Goal: Information Seeking & Learning: Compare options

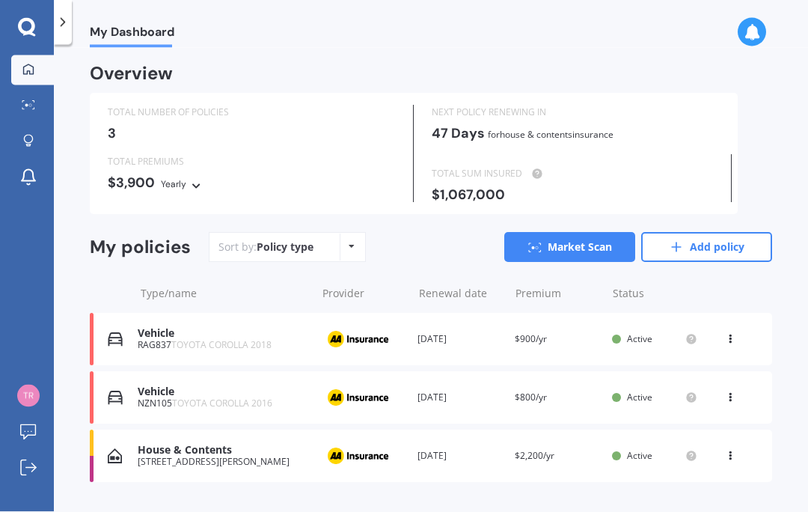
click at [592, 250] on link "Market Scan" at bounding box center [569, 247] width 131 height 30
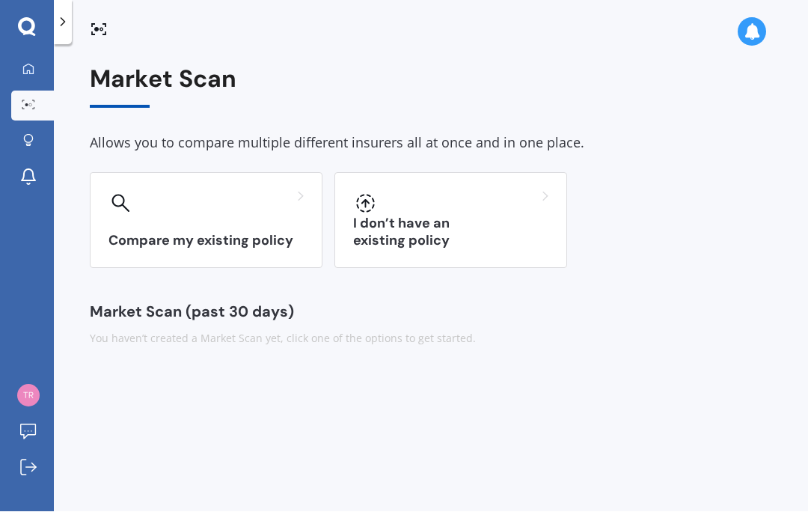
click at [152, 245] on h3 "Compare my existing policy" at bounding box center [205, 241] width 195 height 17
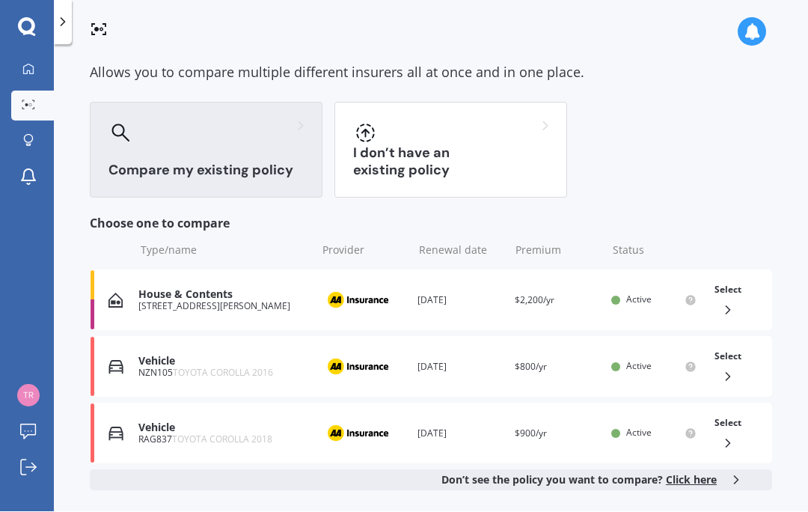
scroll to position [71, 0]
click at [729, 440] on icon at bounding box center [728, 442] width 15 height 15
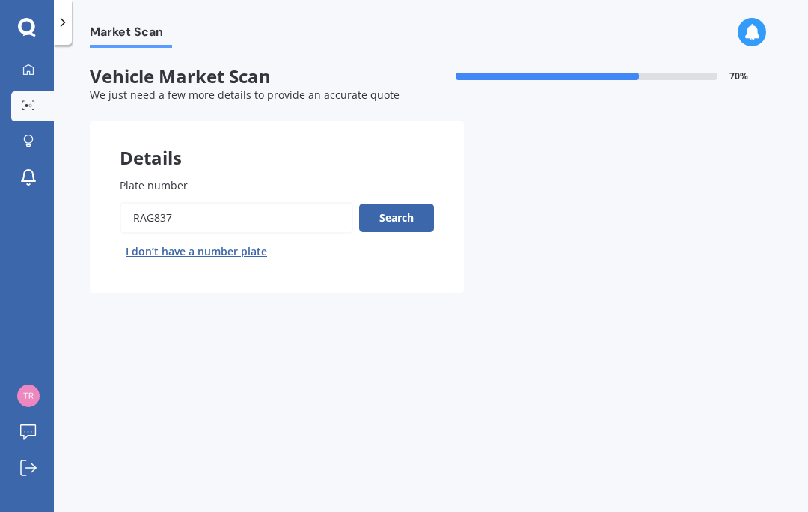
scroll to position [67, 0]
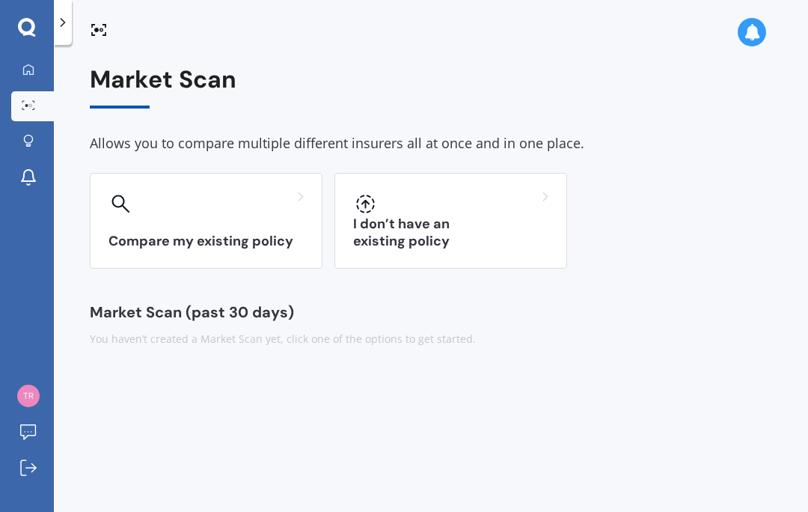
click at [272, 173] on div "Compare my existing policy" at bounding box center [206, 221] width 233 height 96
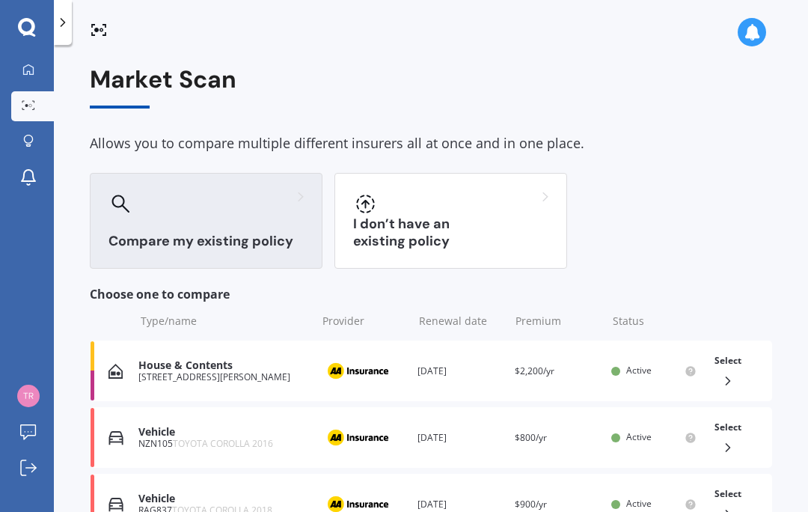
click at [732, 373] on icon at bounding box center [728, 380] width 15 height 15
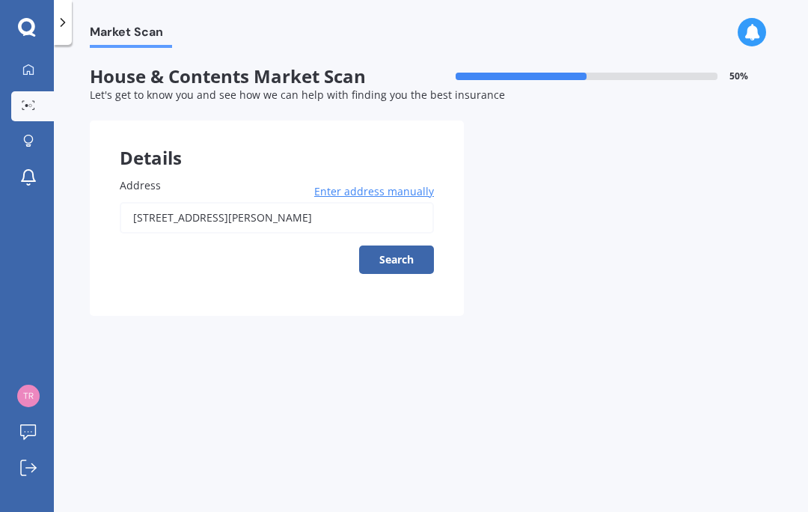
click at [404, 245] on button "Search" at bounding box center [396, 259] width 75 height 28
type input "[STREET_ADDRESS][PERSON_NAME]"
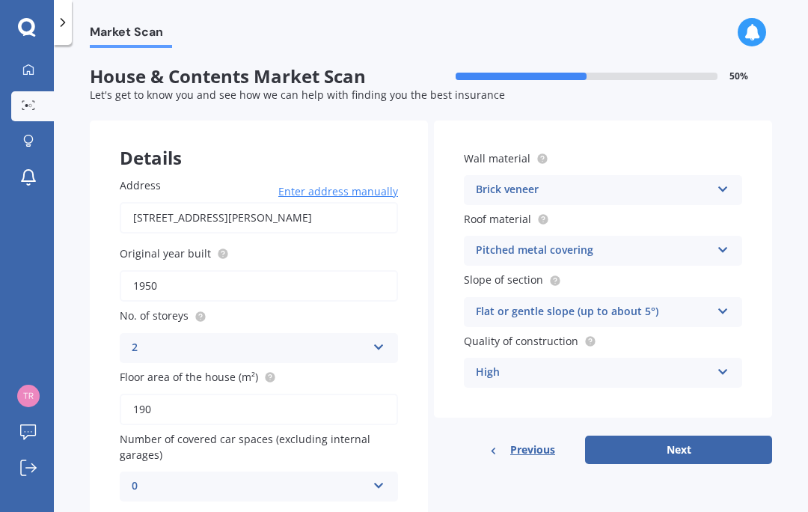
click at [656, 435] on button "Next" at bounding box center [678, 449] width 187 height 28
select select "28"
select select "05"
select select "1974"
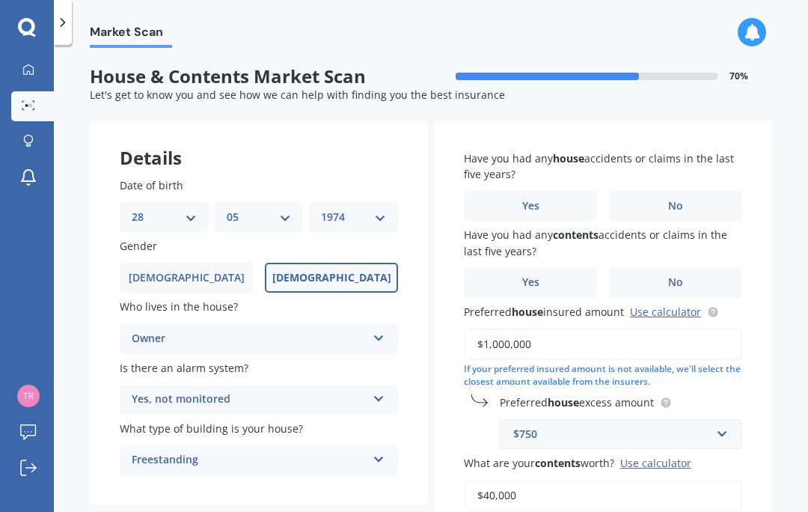
click at [684, 191] on label "No" at bounding box center [675, 206] width 133 height 30
click at [0, 0] on input "No" at bounding box center [0, 0] width 0 height 0
click at [682, 276] on span "No" at bounding box center [675, 282] width 15 height 13
click at [0, 0] on input "No" at bounding box center [0, 0] width 0 height 0
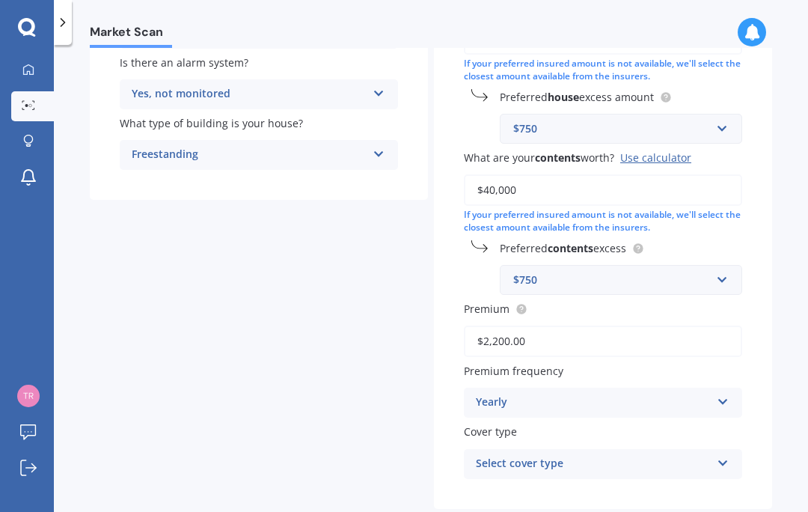
scroll to position [305, 0]
click at [721, 266] on input "text" at bounding box center [615, 280] width 229 height 28
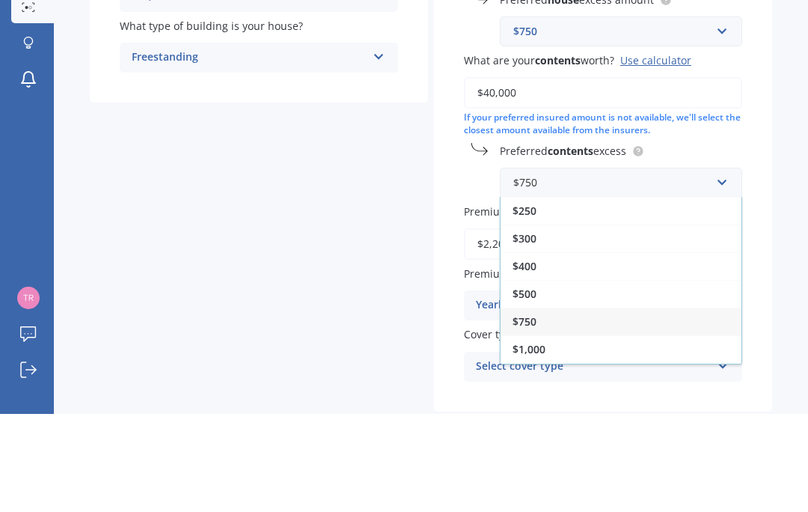
click at [554, 322] on div "$300" at bounding box center [621, 336] width 241 height 28
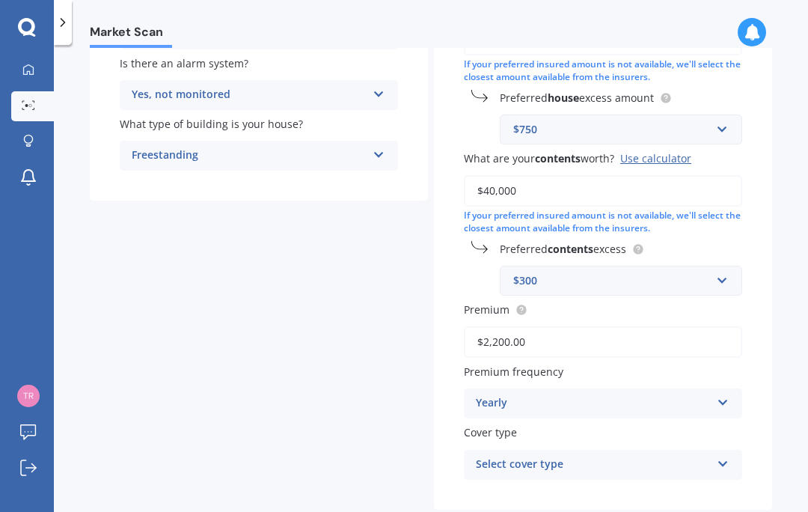
click at [527, 326] on input "$2,200.00" at bounding box center [603, 341] width 278 height 31
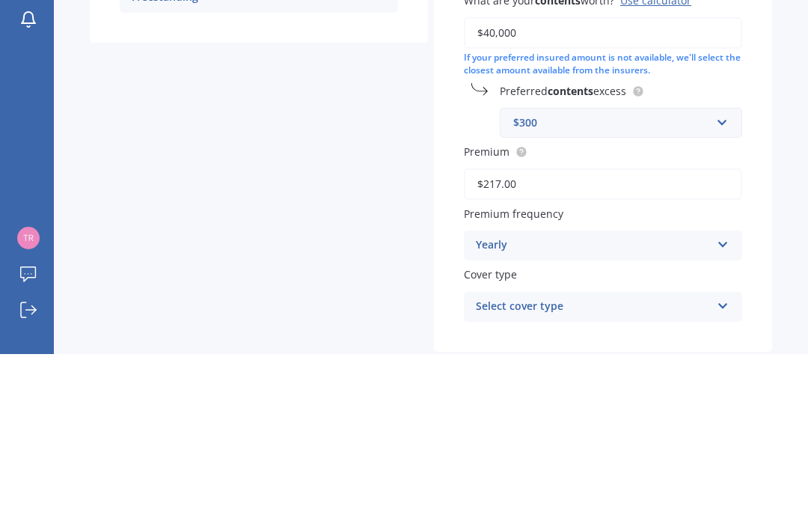
type input "$2,174.00"
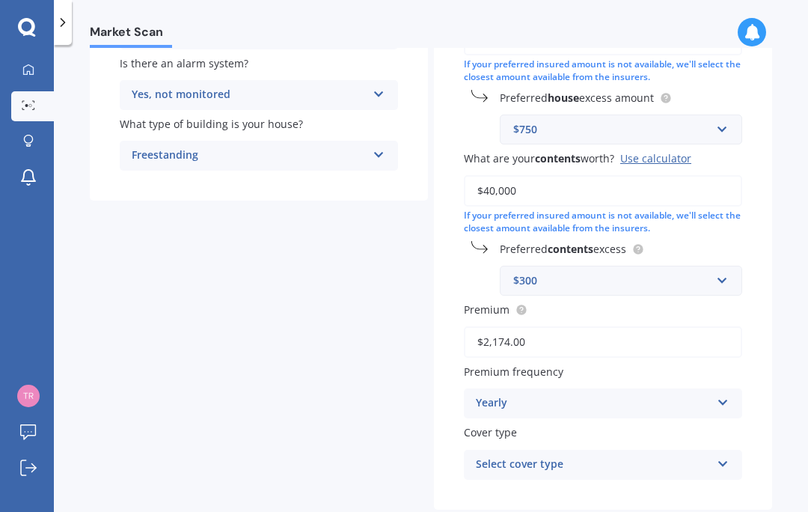
click at [721, 456] on icon at bounding box center [723, 461] width 13 height 10
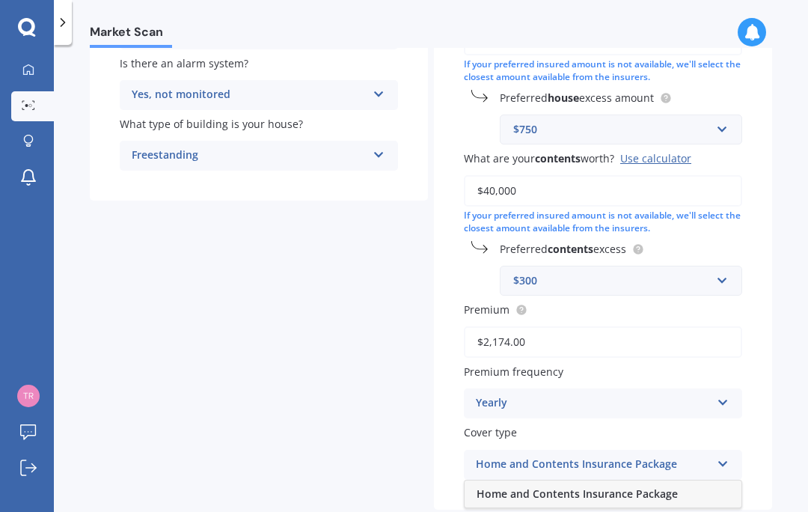
click at [676, 480] on div "Home and Contents Insurance Package" at bounding box center [603, 493] width 277 height 27
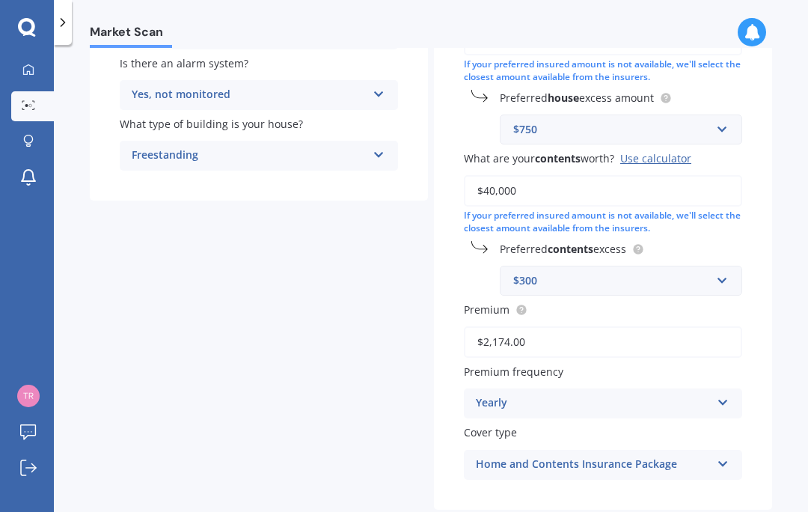
select select "28"
select select "05"
select select "1974"
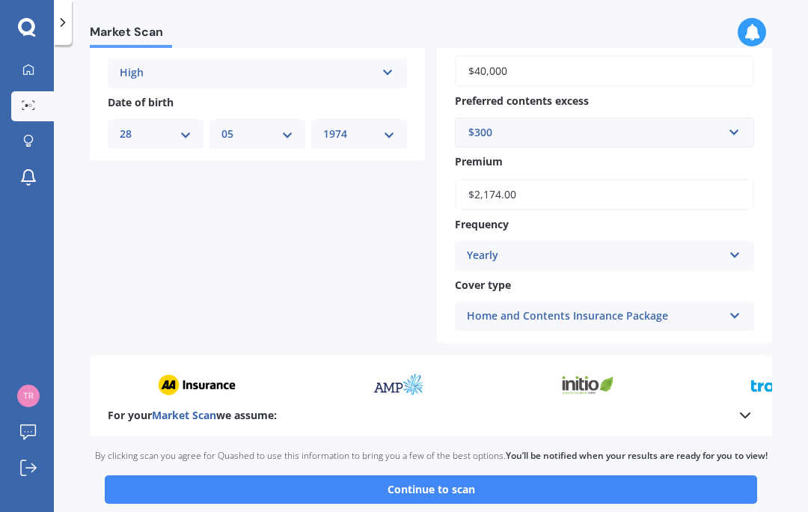
scroll to position [589, 0]
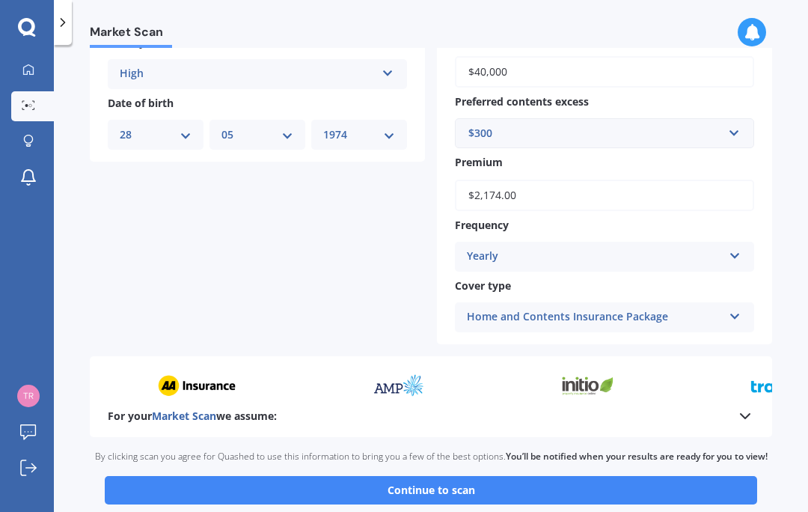
click at [478, 476] on button "Continue to scan" at bounding box center [431, 490] width 652 height 28
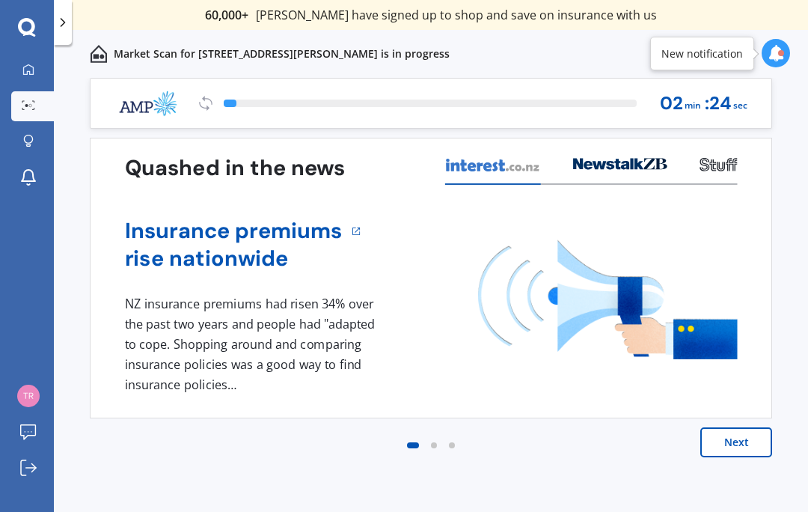
click at [735, 442] on button "Next" at bounding box center [736, 442] width 72 height 30
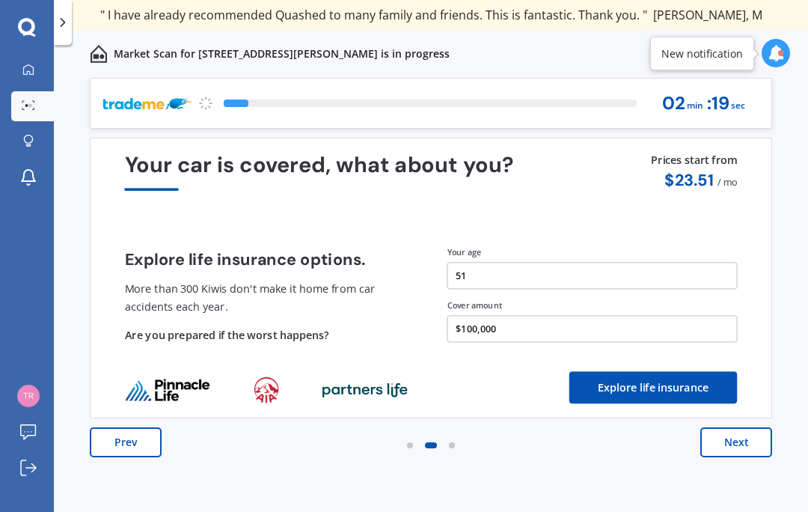
click at [741, 447] on button "Next" at bounding box center [736, 442] width 72 height 30
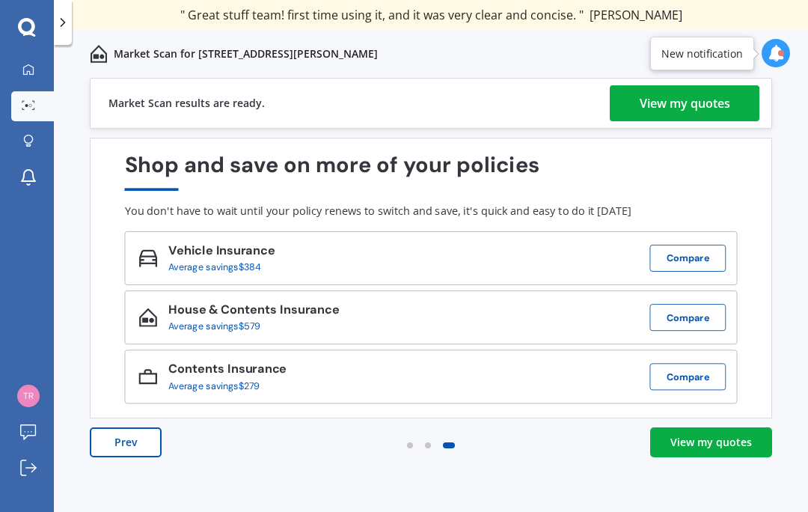
click at [719, 440] on div "View my quotes" at bounding box center [711, 442] width 82 height 15
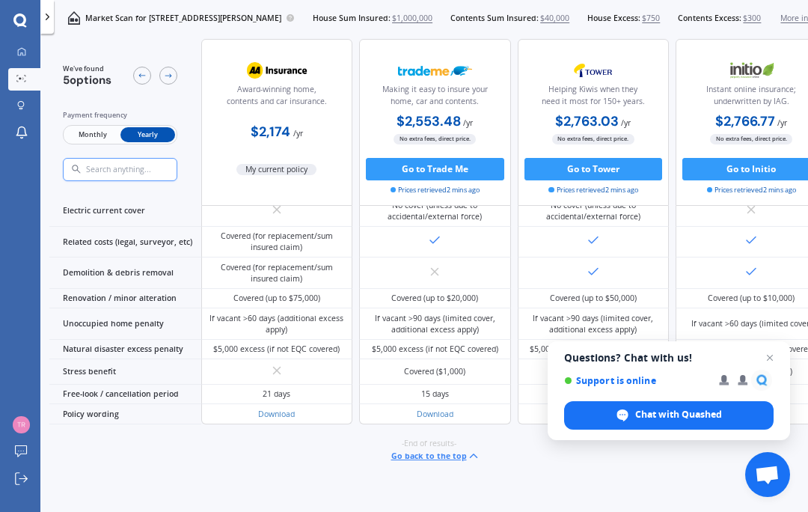
scroll to position [916, 0]
